Goal: Information Seeking & Learning: Learn about a topic

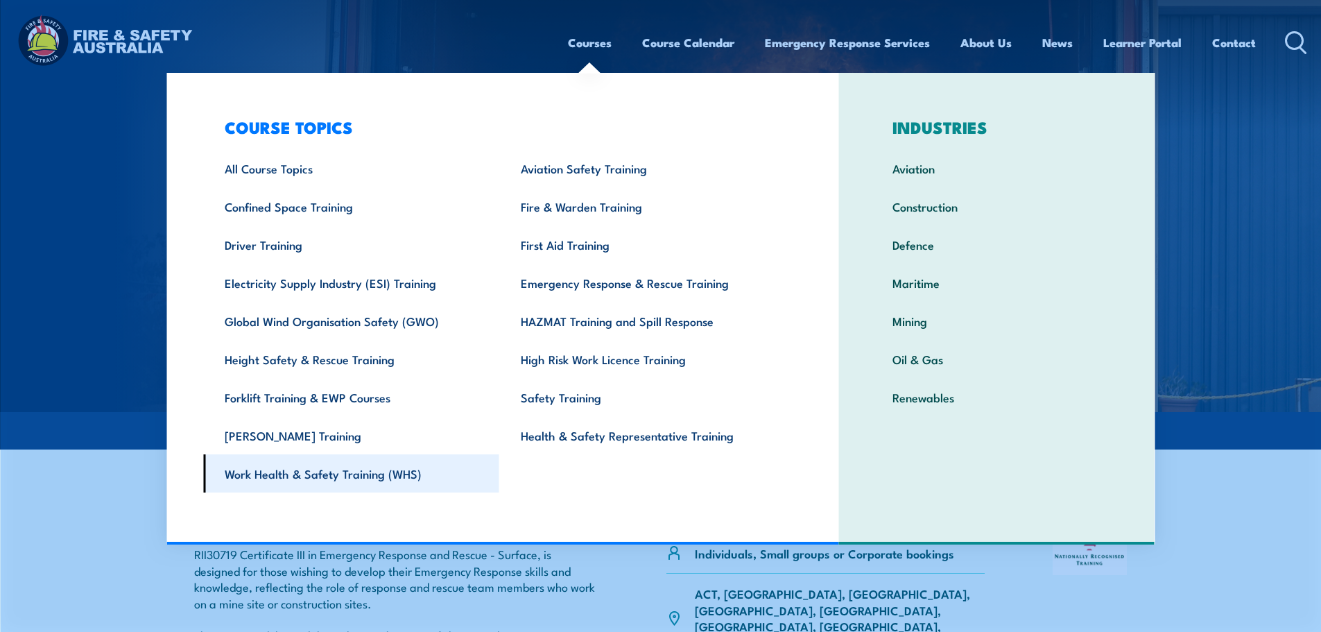
click at [320, 477] on link "Work Health & Safety Training (WHS)" at bounding box center [351, 473] width 296 height 38
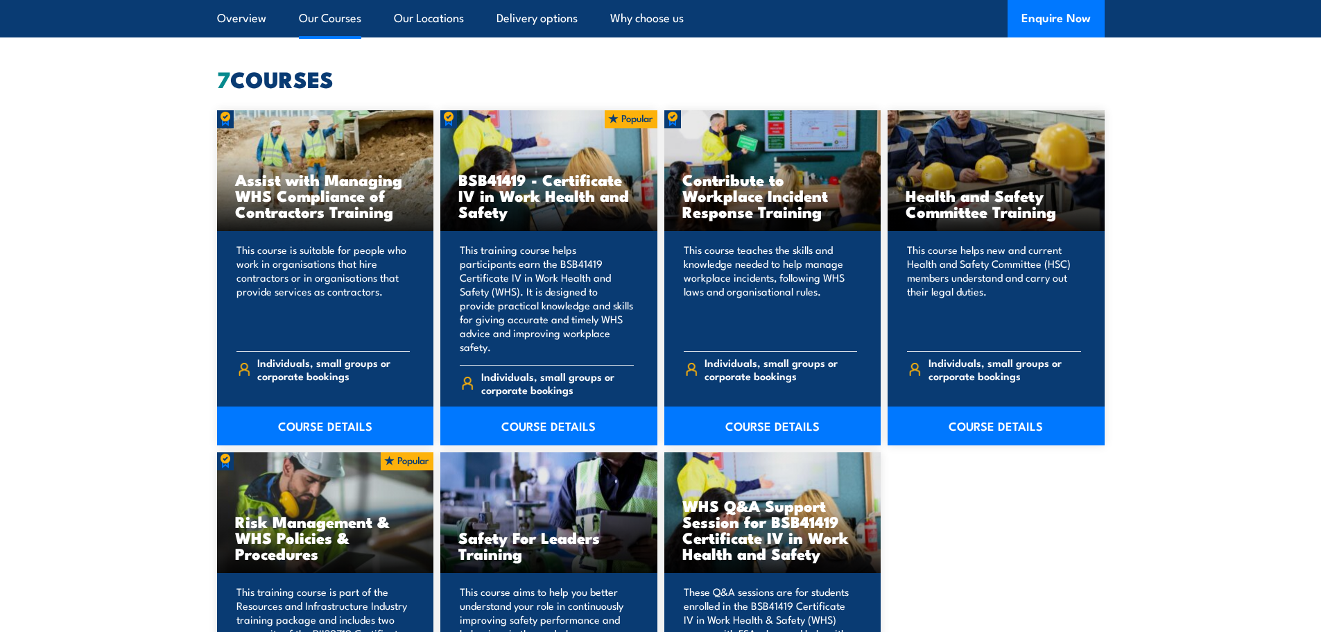
scroll to position [1040, 0]
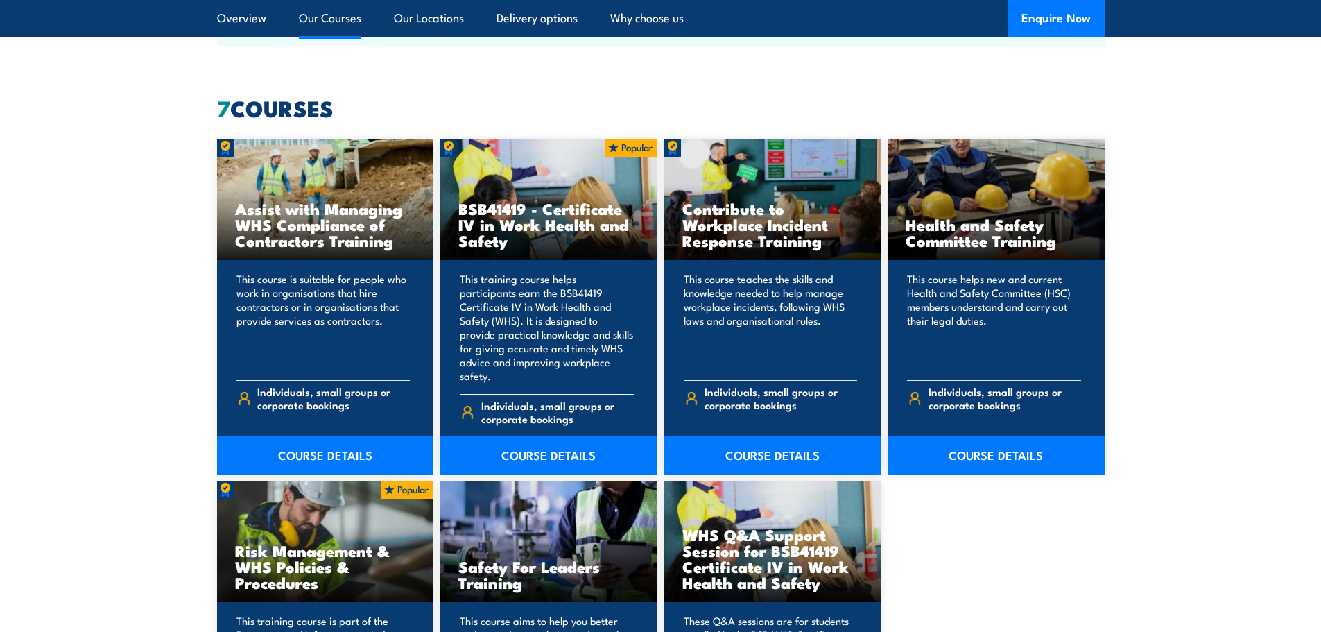
click at [552, 438] on link "COURSE DETAILS" at bounding box center [548, 454] width 217 height 39
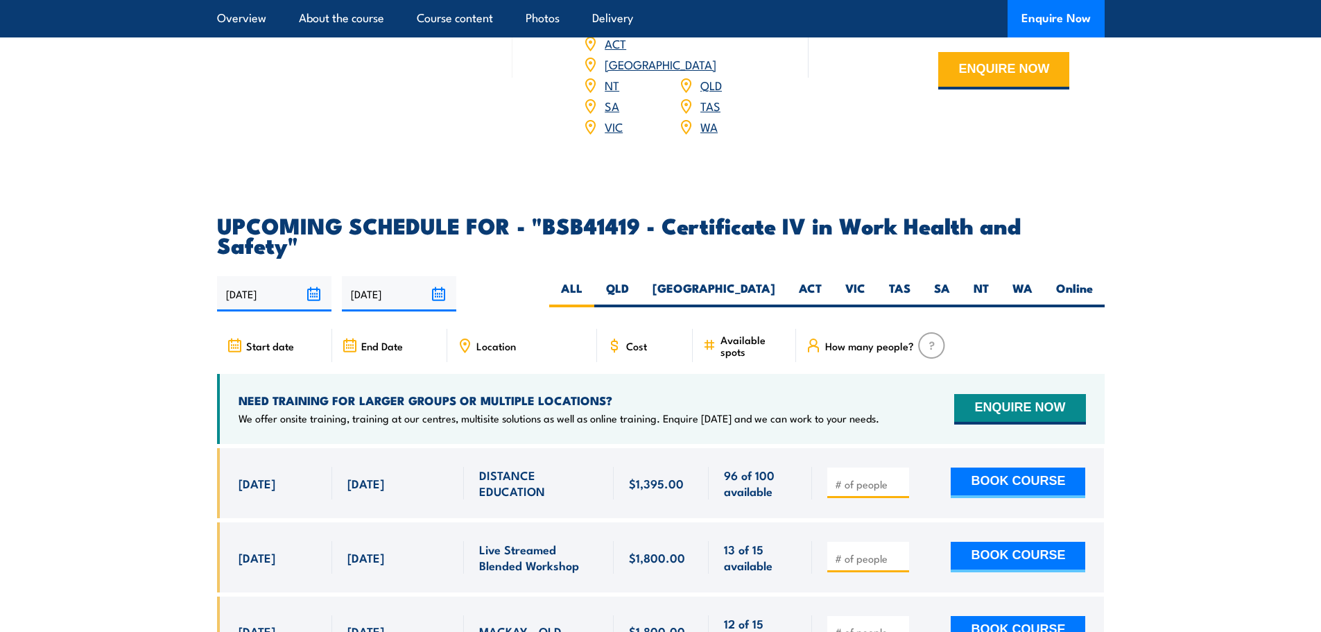
scroll to position [4299, 0]
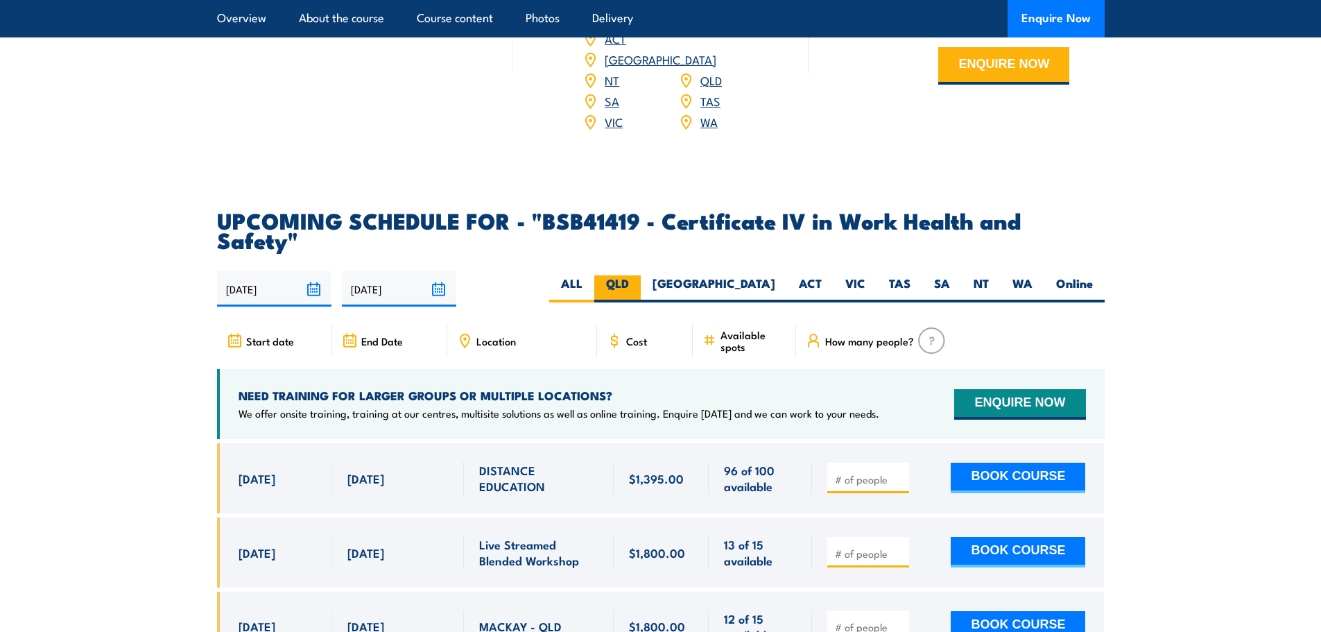
click at [641, 275] on label "QLD" at bounding box center [617, 288] width 46 height 27
click at [638, 275] on input "QLD" at bounding box center [633, 279] width 9 height 9
radio input "true"
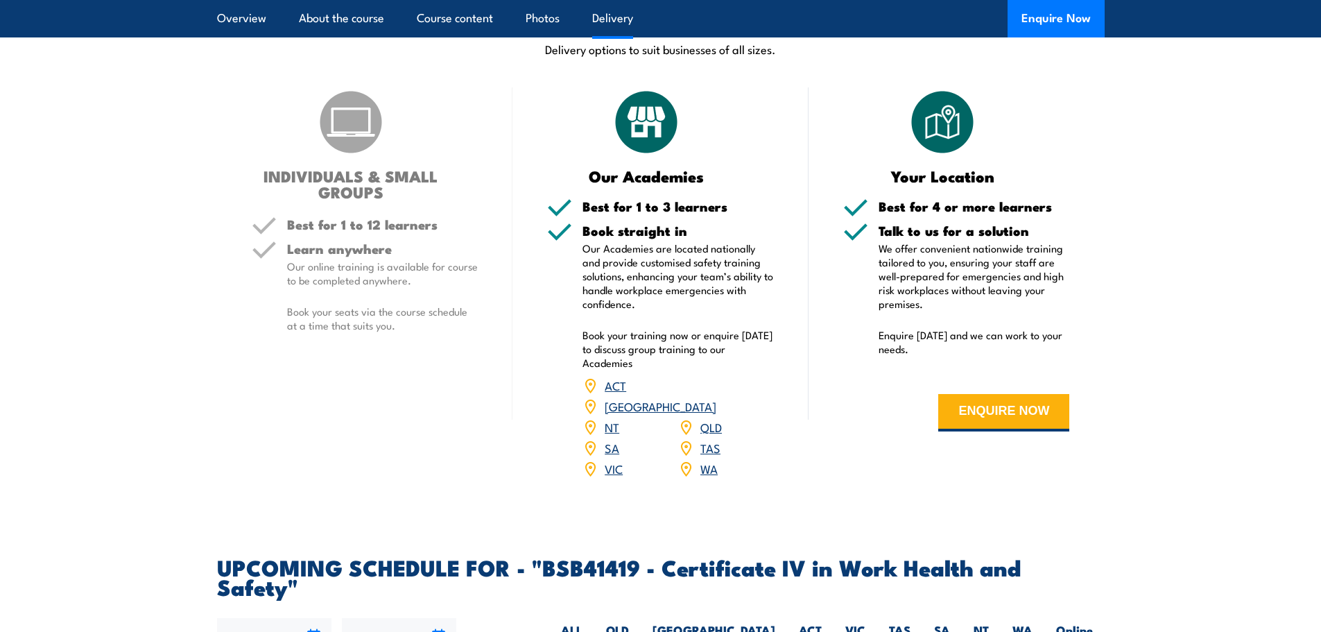
scroll to position [3883, 0]
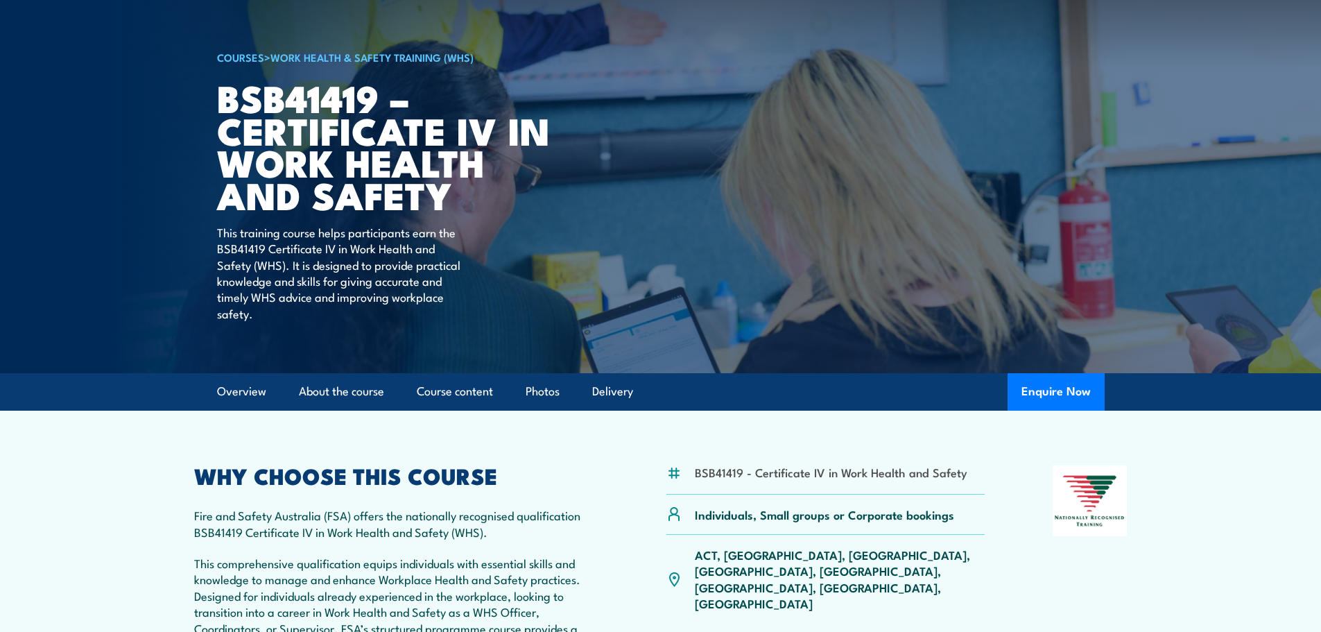
scroll to position [208, 0]
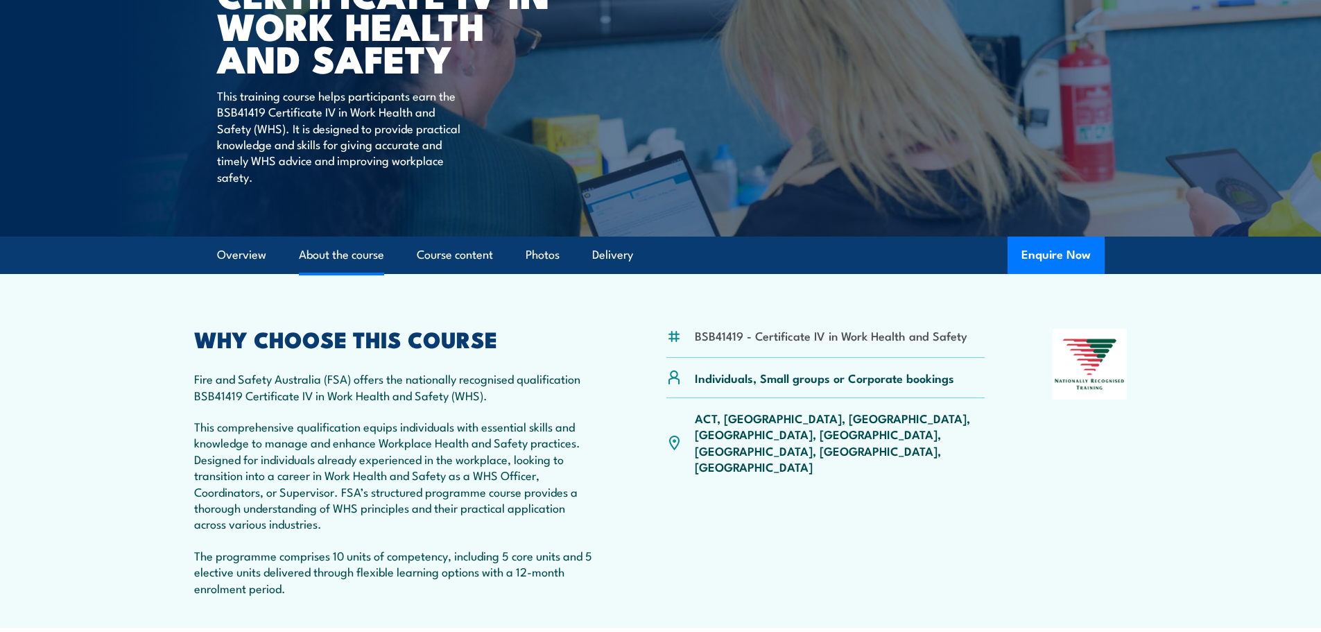
click at [354, 258] on link "About the course" at bounding box center [341, 254] width 85 height 37
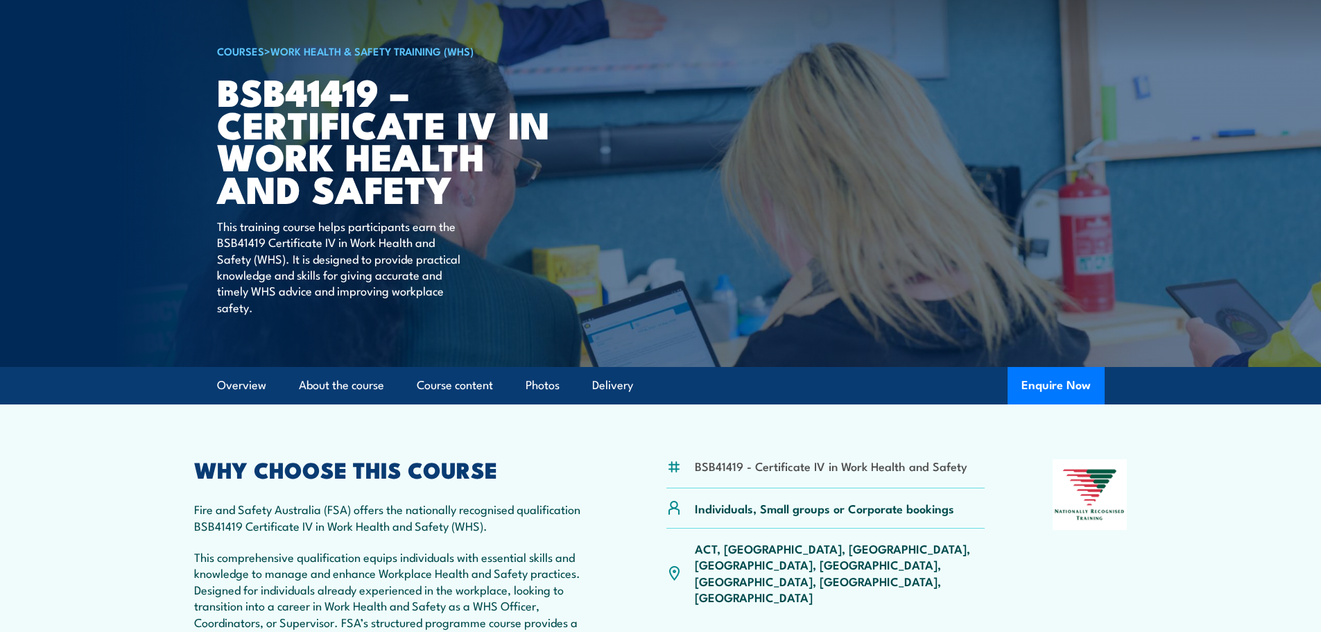
scroll to position [46, 0]
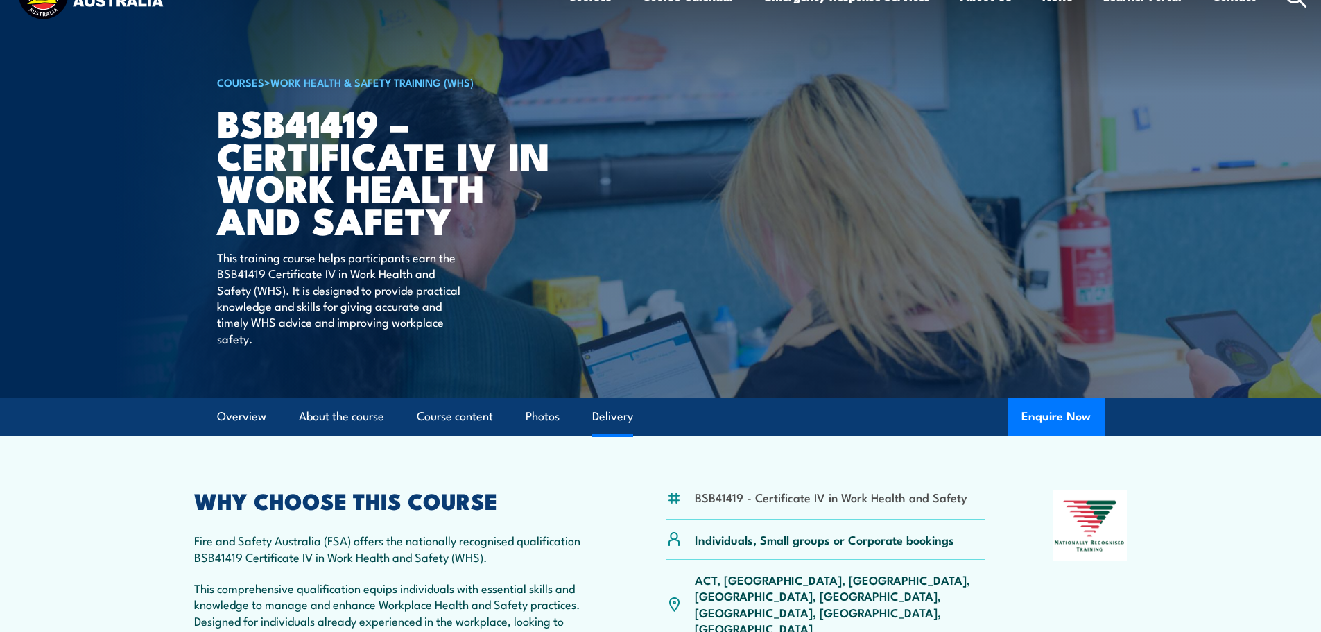
click at [614, 415] on link "Delivery" at bounding box center [612, 416] width 41 height 37
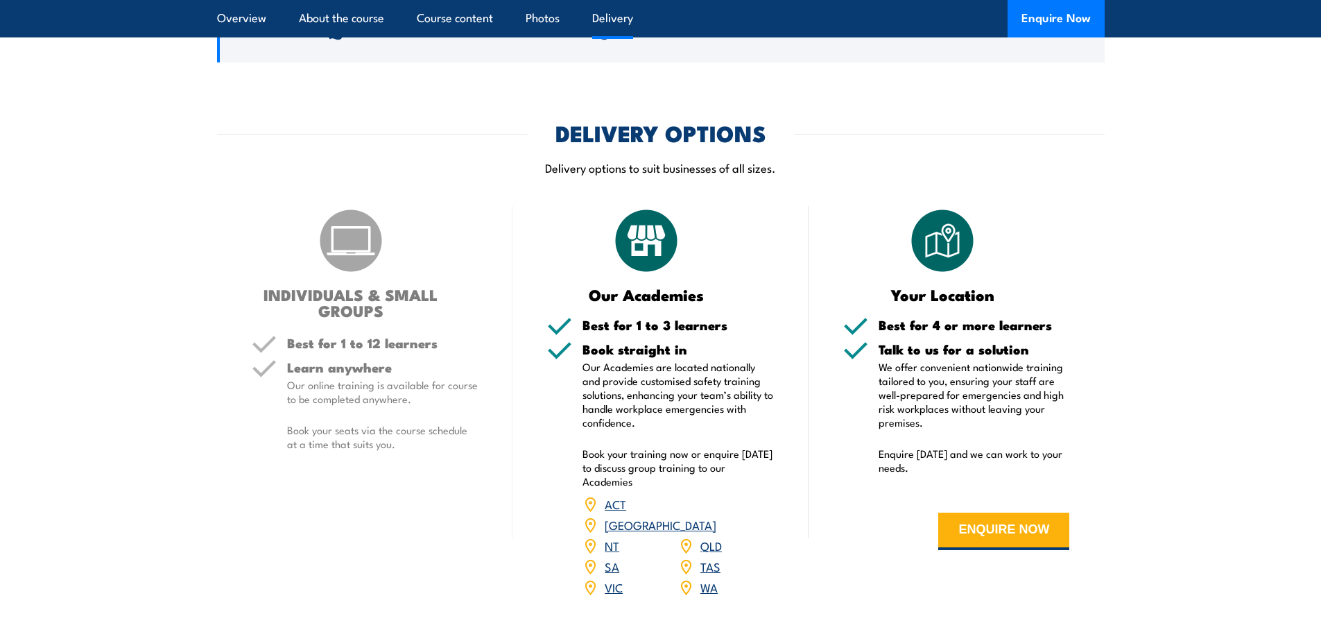
scroll to position [3838, 0]
